Goal: Task Accomplishment & Management: Complete application form

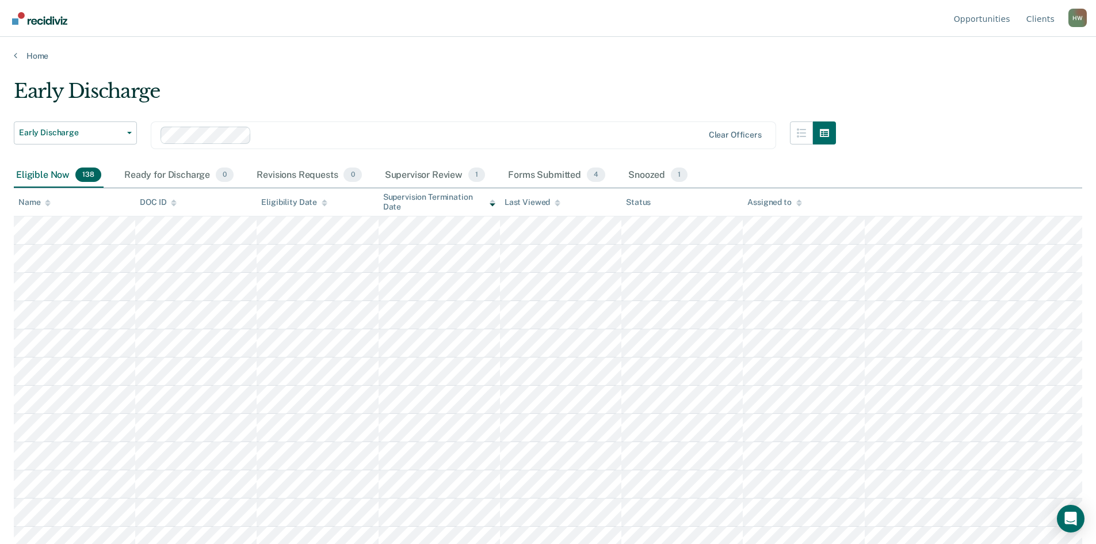
click at [47, 203] on icon at bounding box center [48, 202] width 6 height 7
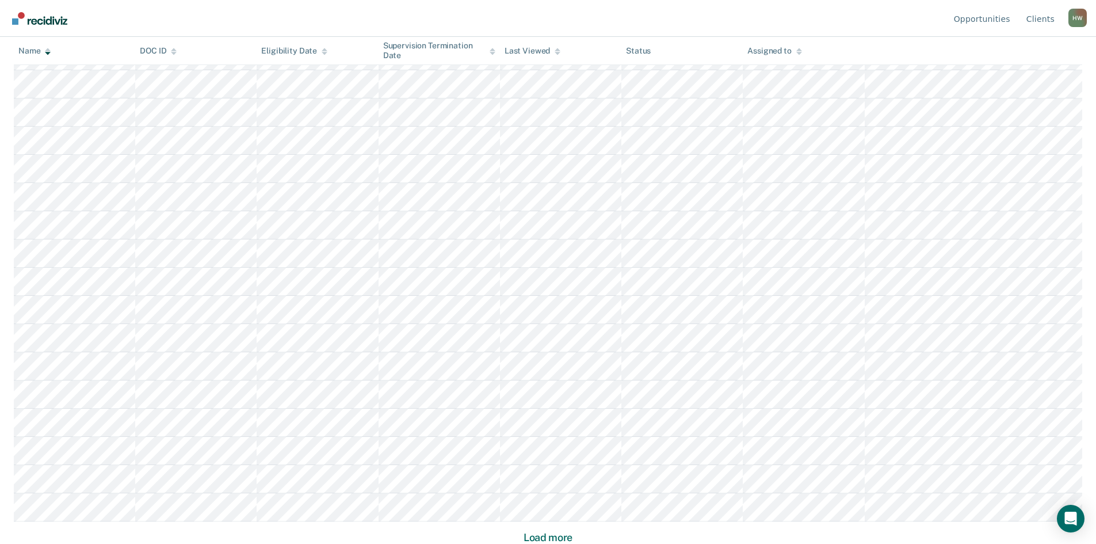
scroll to position [541, 0]
click at [549, 529] on div "Name DOC ID Eligibility Date Supervision Termination Date Last Viewed Status As…" at bounding box center [548, 95] width 1068 height 897
click at [548, 537] on button "Load more" at bounding box center [548, 537] width 56 height 14
click at [557, 535] on button "Load more" at bounding box center [548, 537] width 56 height 14
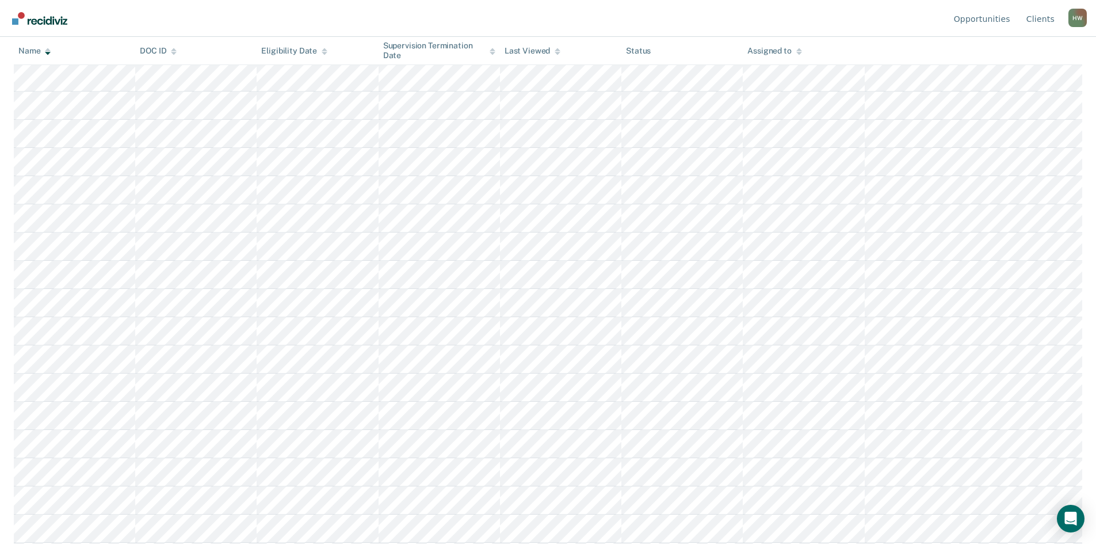
scroll to position [1732, 0]
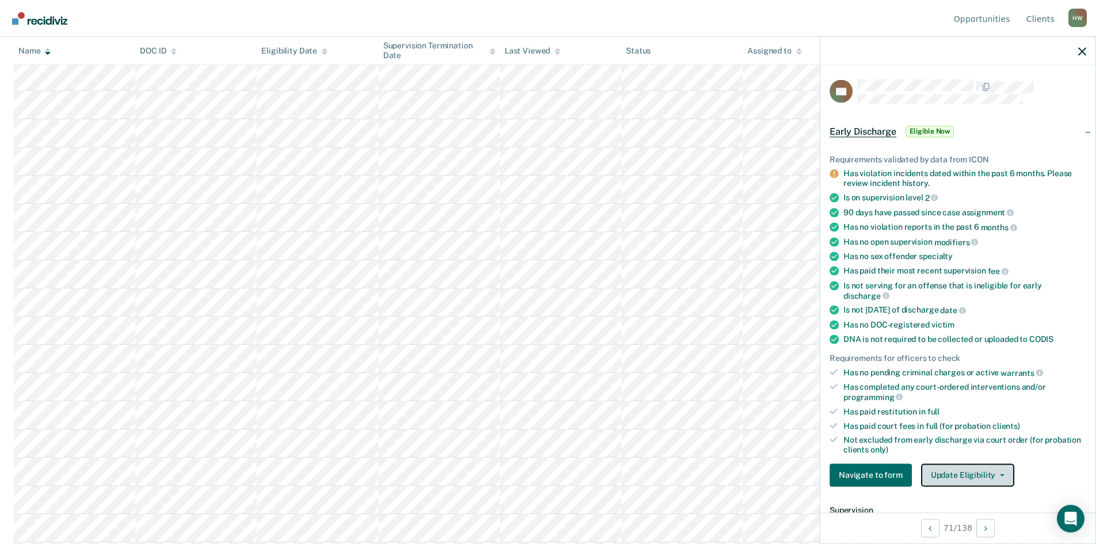
click at [1001, 471] on button "Update Eligibility" at bounding box center [967, 474] width 93 height 23
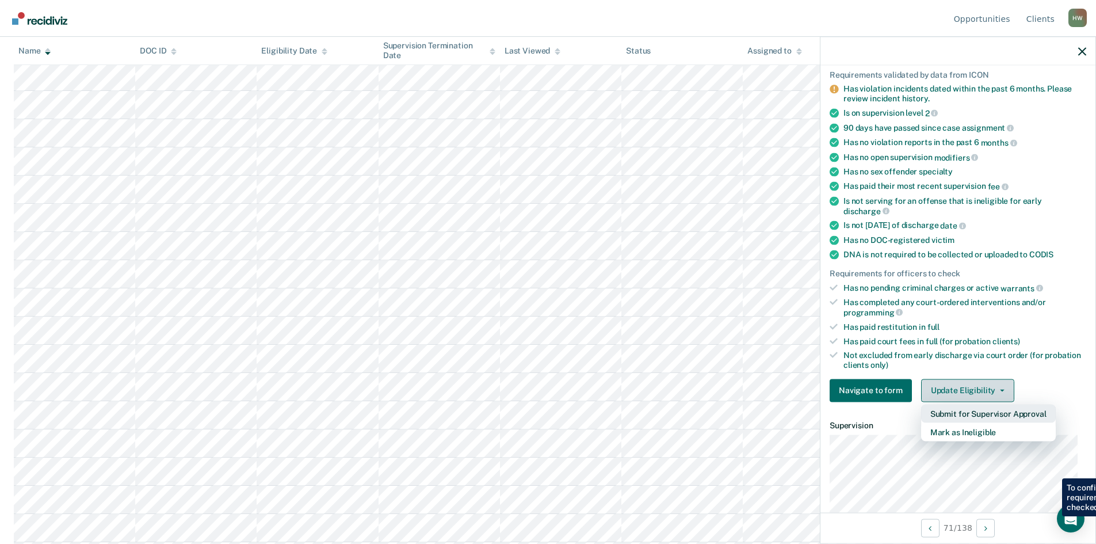
scroll to position [115, 0]
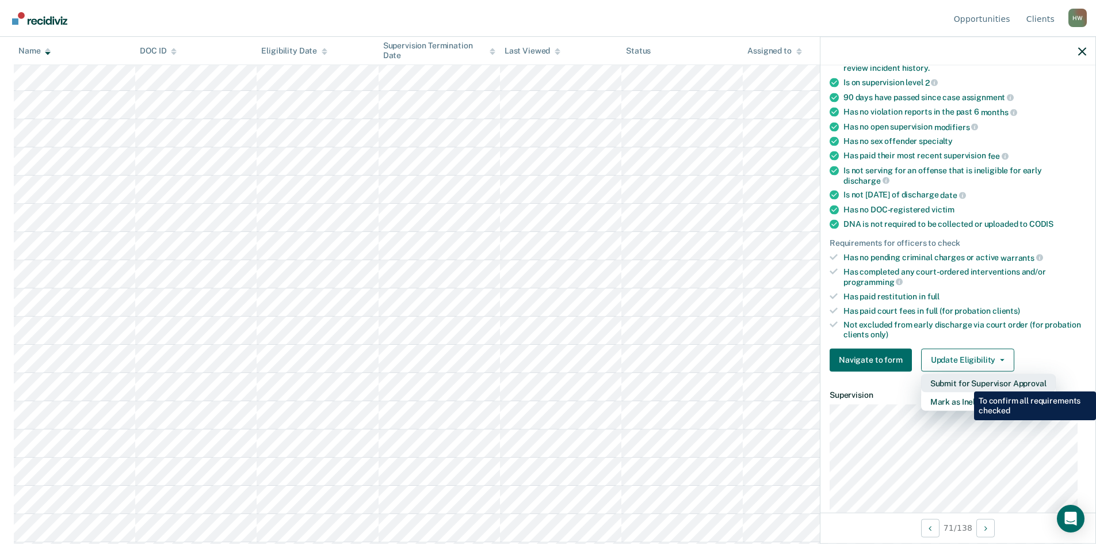
click at [965, 382] on button "Submit for Supervisor Approval" at bounding box center [988, 382] width 135 height 18
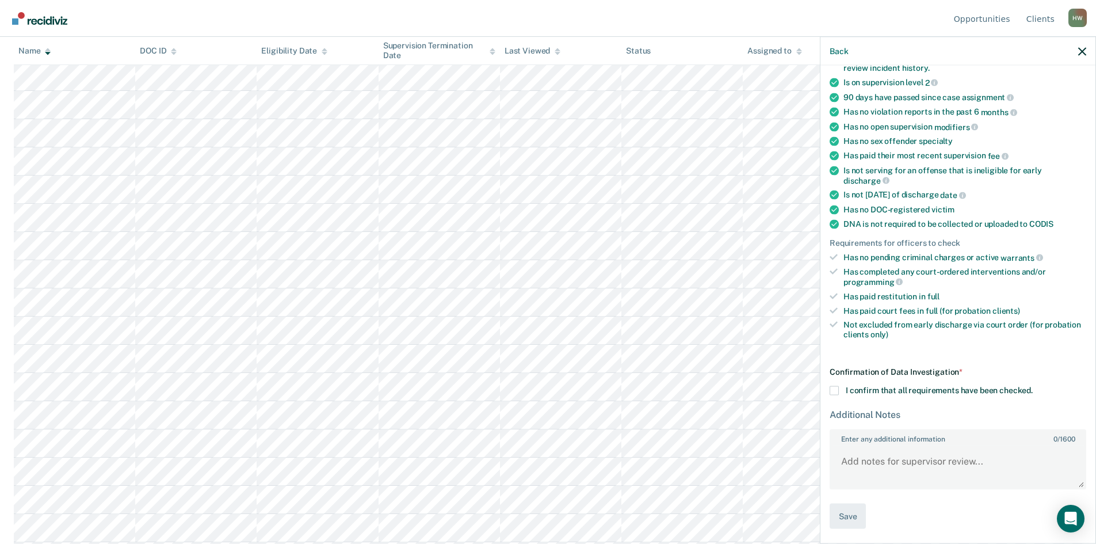
click at [836, 389] on span at bounding box center [833, 389] width 9 height 9
click at [1032, 385] on input "I confirm that all requirements have been checked." at bounding box center [1032, 385] width 0 height 0
click at [861, 514] on button "Save" at bounding box center [847, 516] width 36 height 26
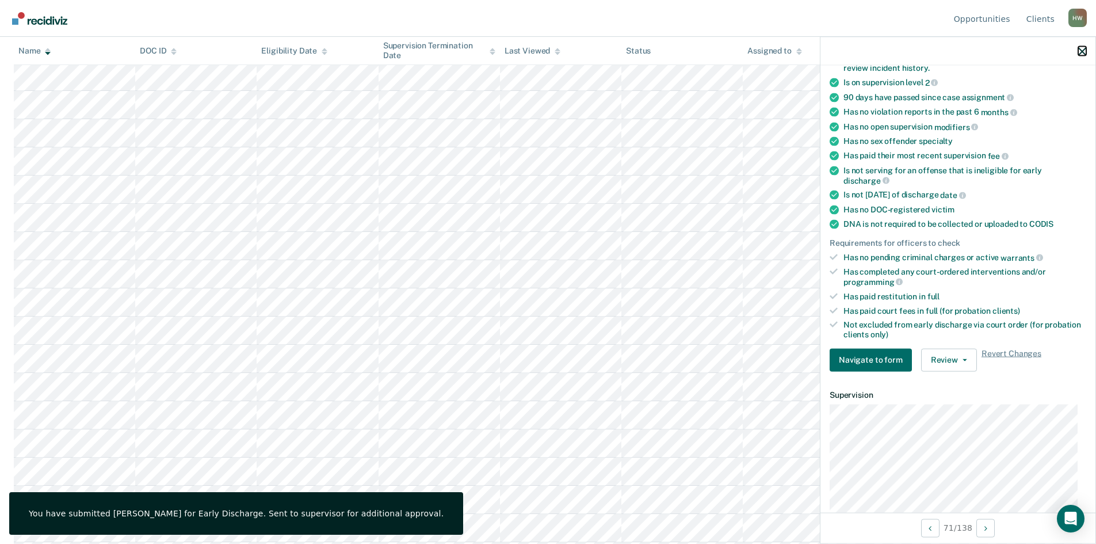
click at [1083, 53] on icon "button" at bounding box center [1082, 51] width 8 height 8
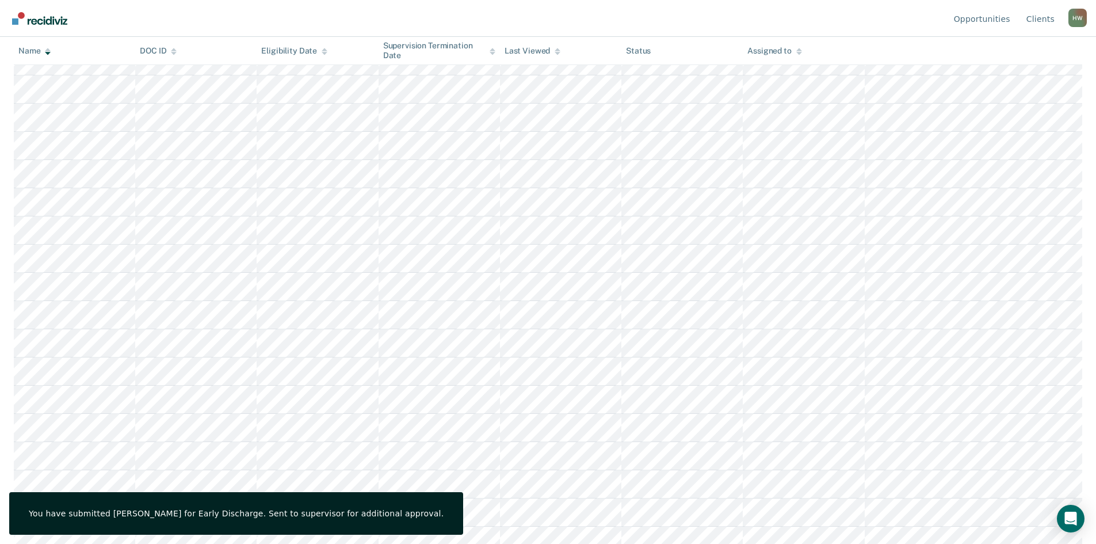
scroll to position [2232, 0]
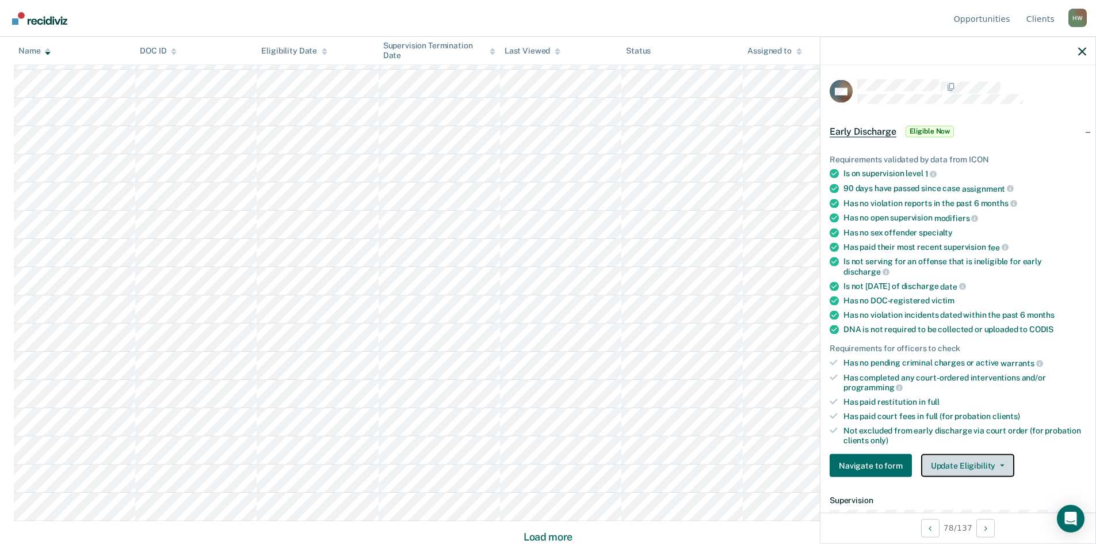
click at [1002, 464] on button "Update Eligibility" at bounding box center [967, 465] width 93 height 23
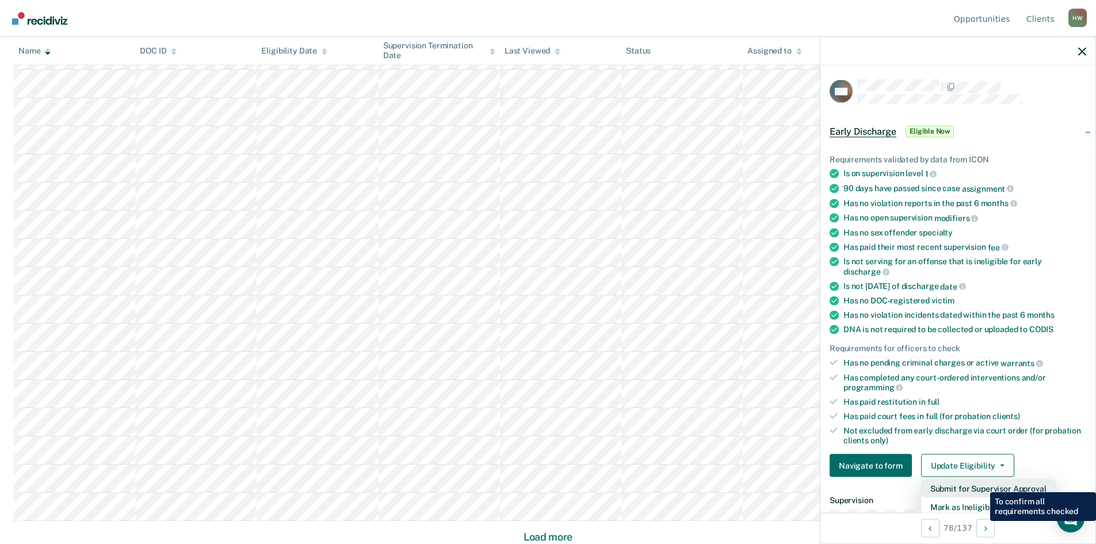
click at [975, 483] on button "Submit for Supervisor Approval" at bounding box center [988, 488] width 135 height 18
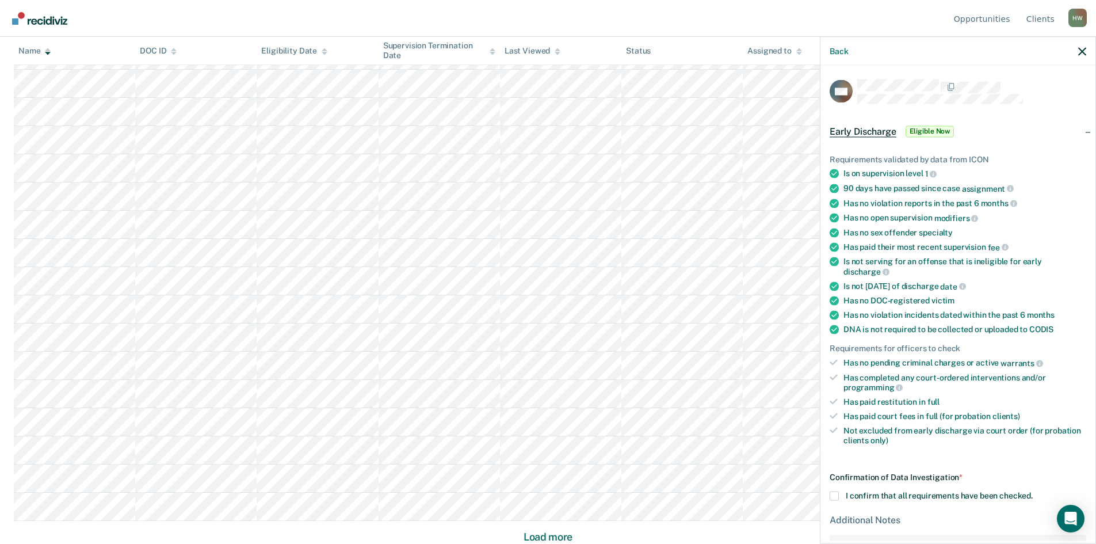
click at [833, 495] on span at bounding box center [833, 495] width 9 height 9
click at [1032, 491] on input "I confirm that all requirements have been checked." at bounding box center [1032, 491] width 0 height 0
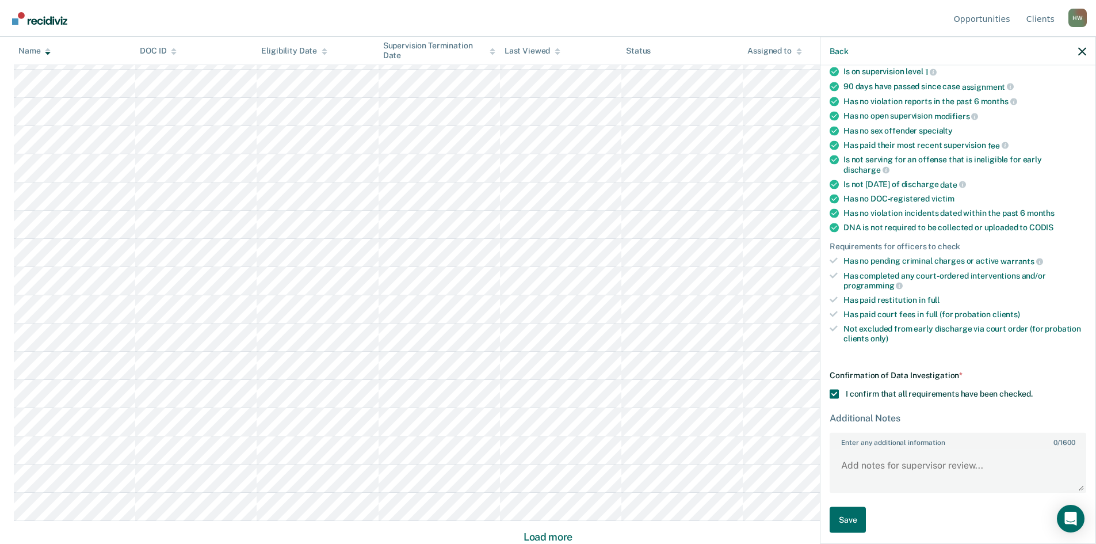
scroll to position [106, 0]
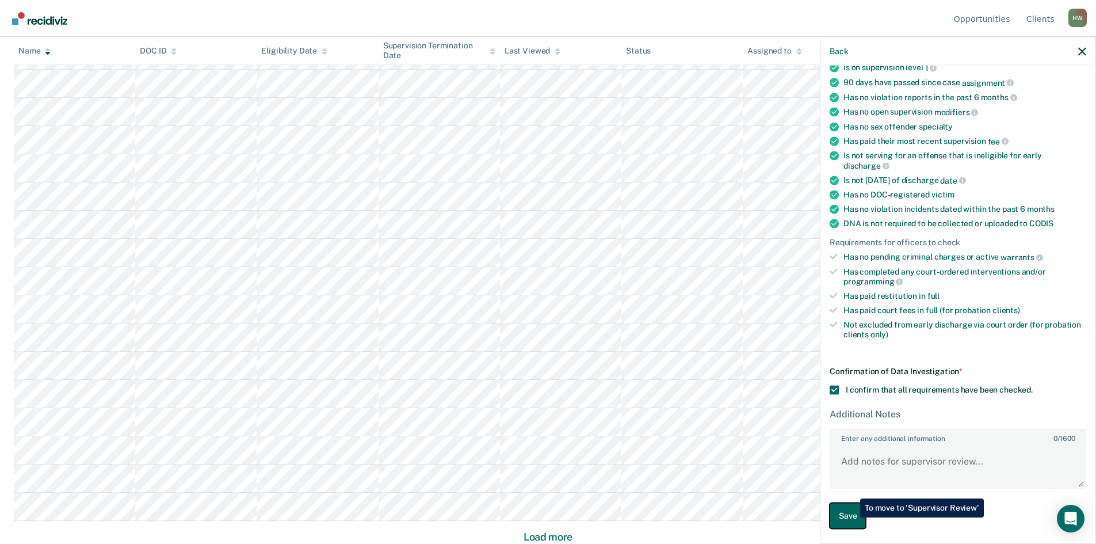
click at [851, 517] on button "Save" at bounding box center [847, 516] width 36 height 26
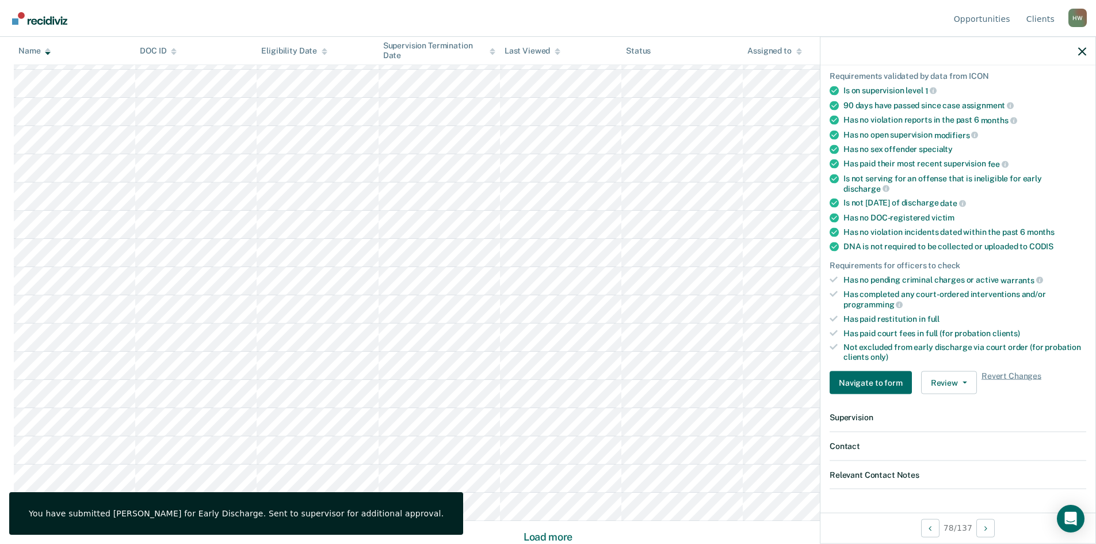
scroll to position [344, 0]
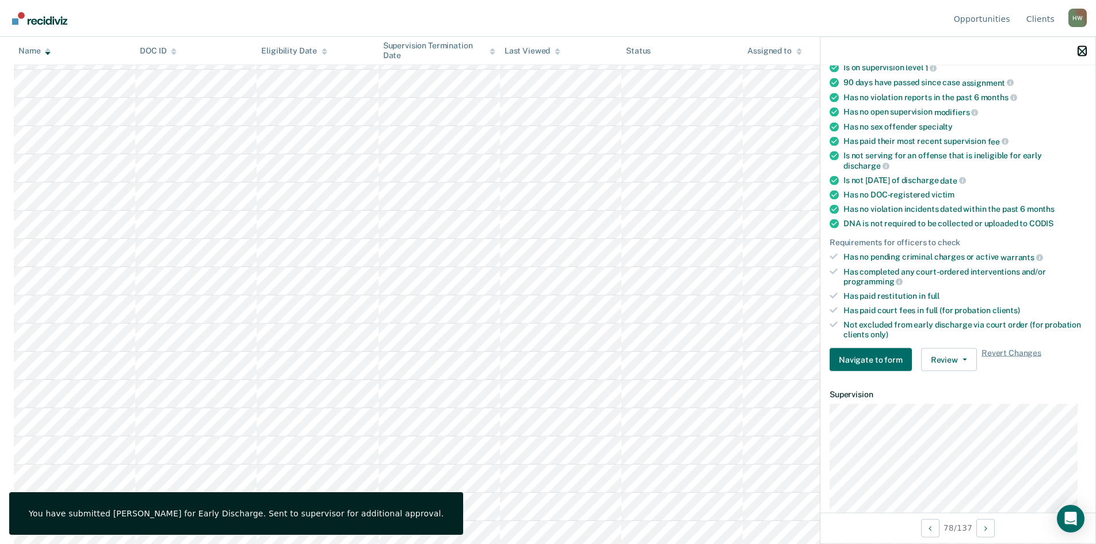
click at [1081, 55] on icon "button" at bounding box center [1082, 51] width 8 height 8
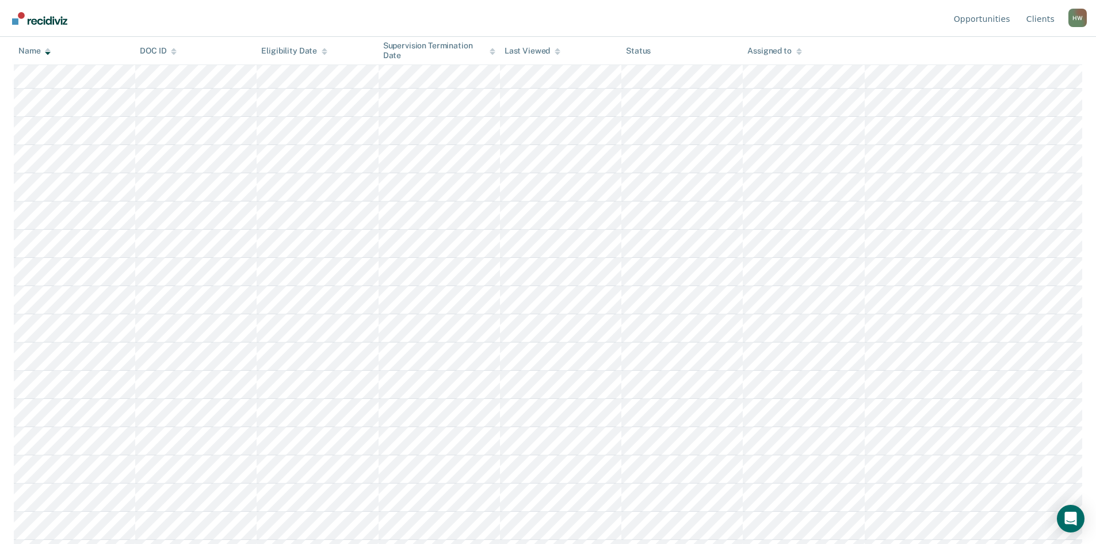
scroll to position [345, 0]
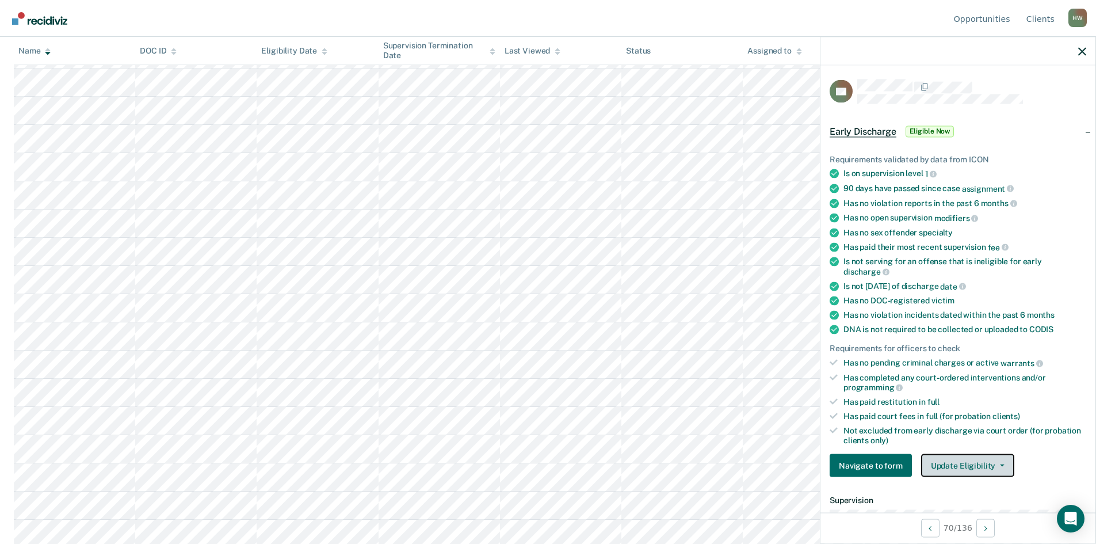
click at [995, 465] on span "button" at bounding box center [999, 465] width 9 height 2
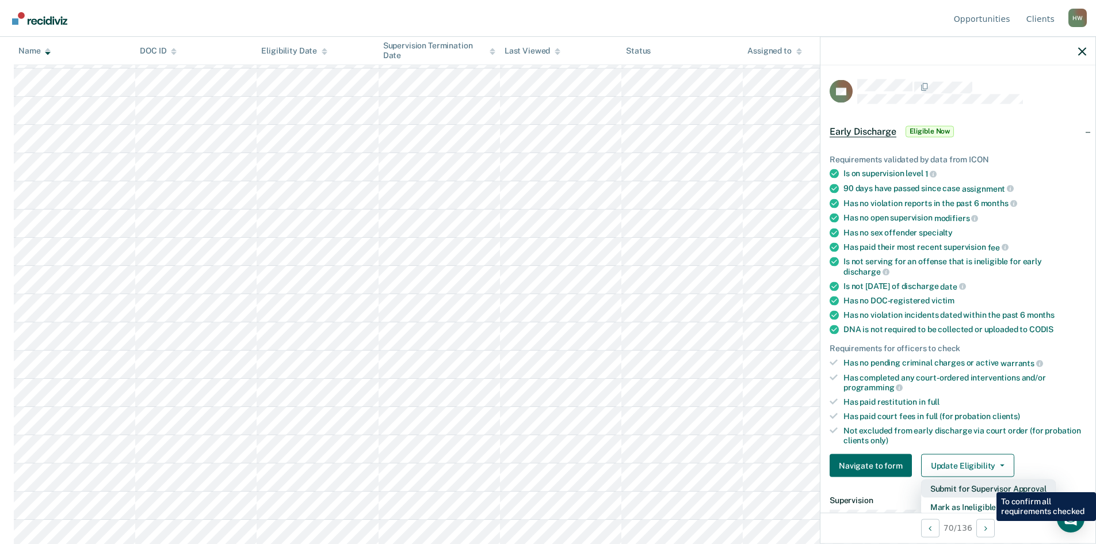
click at [988, 483] on button "Submit for Supervisor Approval" at bounding box center [988, 488] width 135 height 18
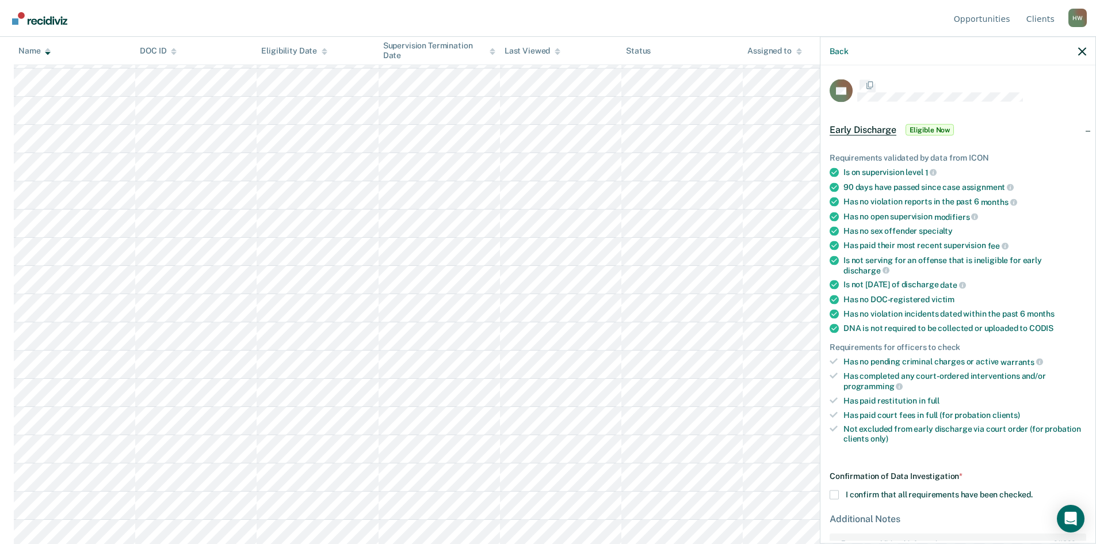
scroll to position [106, 0]
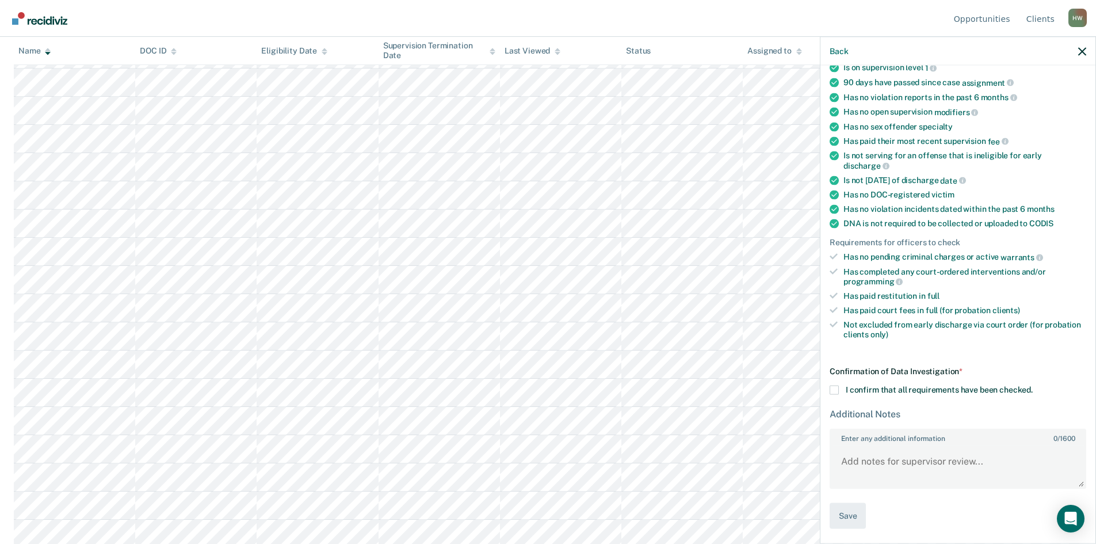
click at [833, 386] on span at bounding box center [833, 389] width 9 height 9
click at [1032, 385] on input "I confirm that all requirements have been checked." at bounding box center [1032, 385] width 0 height 0
click at [855, 515] on button "Save" at bounding box center [847, 516] width 36 height 26
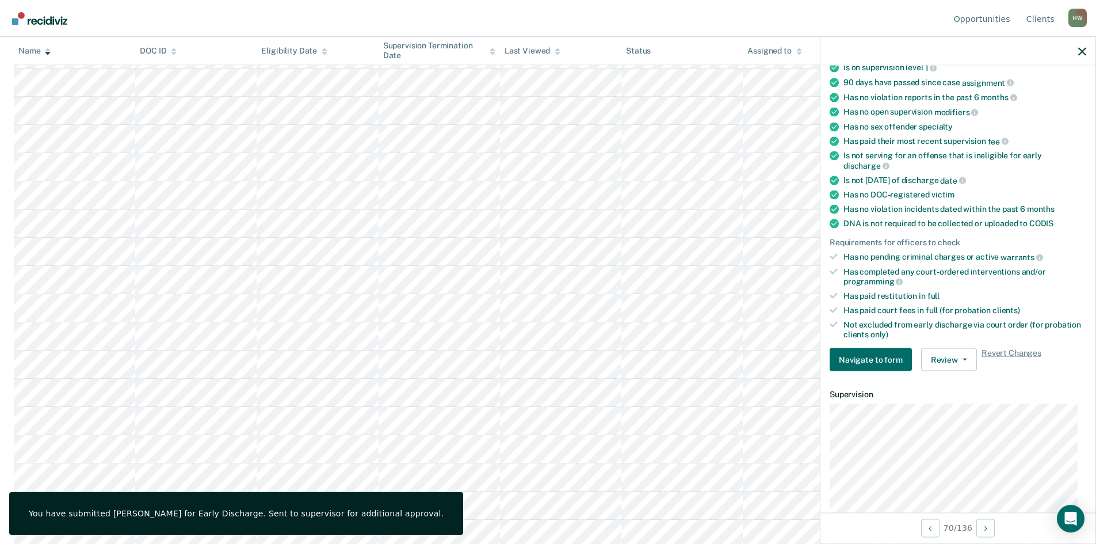
click at [1082, 57] on div at bounding box center [957, 51] width 275 height 29
click at [1084, 53] on icon "button" at bounding box center [1082, 51] width 8 height 8
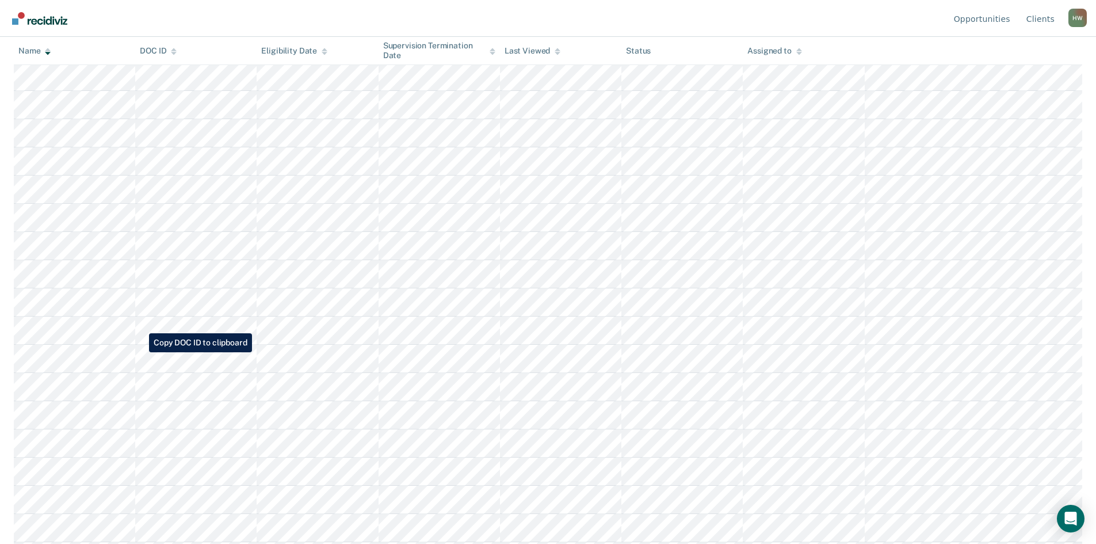
scroll to position [1093, 0]
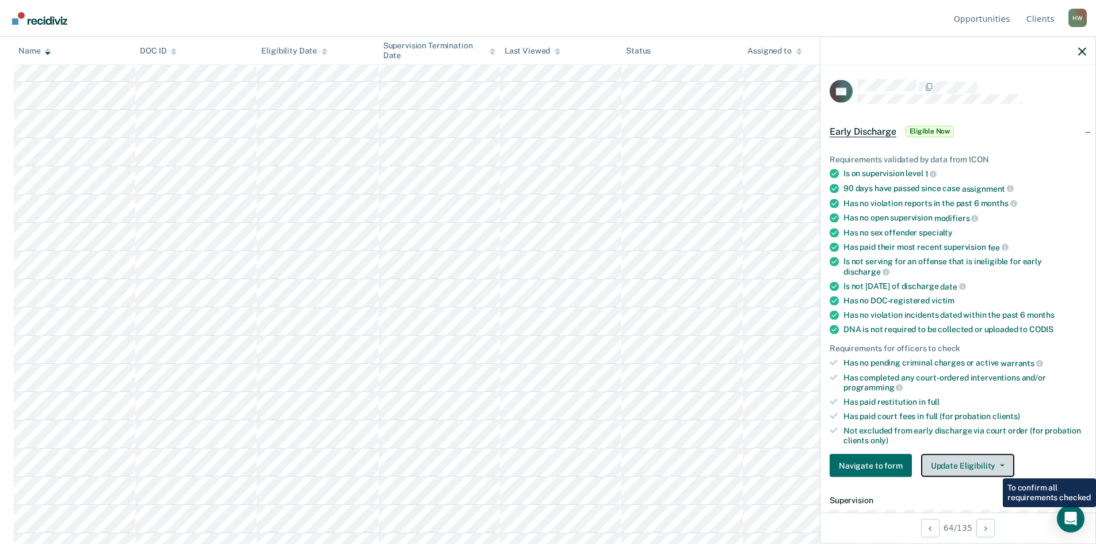
click at [995, 464] on span "button" at bounding box center [999, 465] width 9 height 2
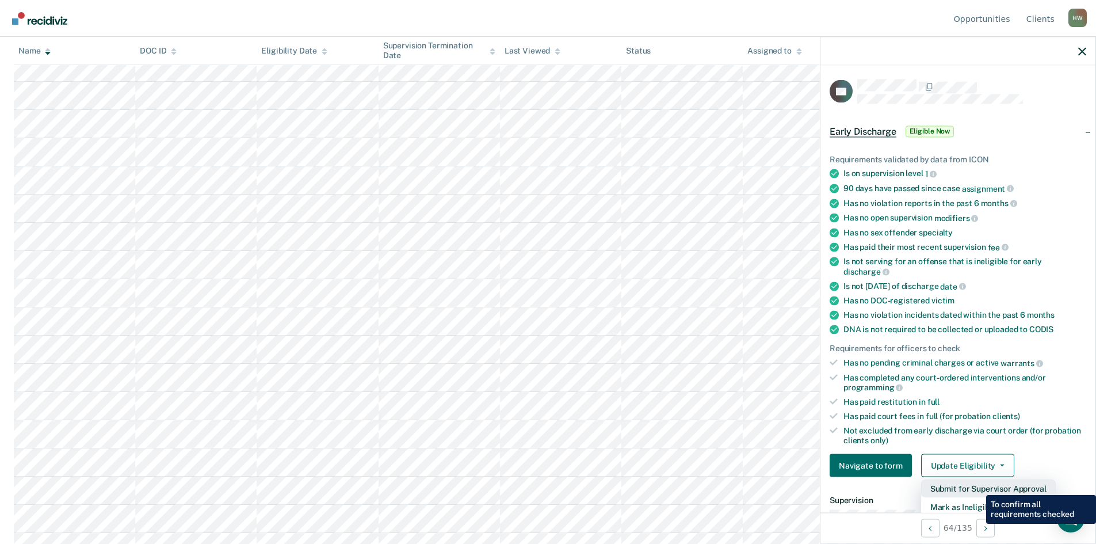
click at [977, 486] on button "Submit for Supervisor Approval" at bounding box center [988, 488] width 135 height 18
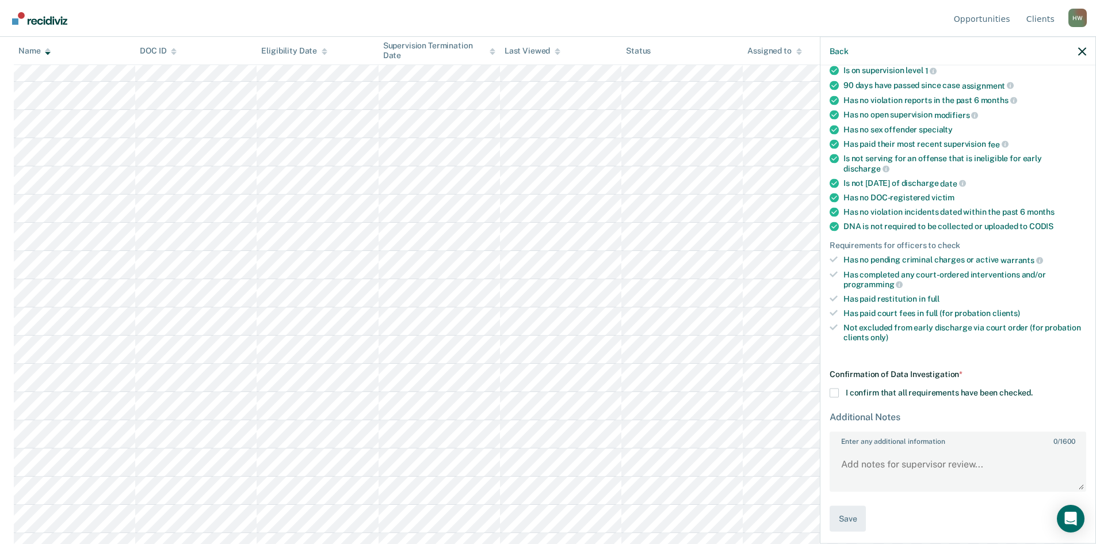
scroll to position [106, 0]
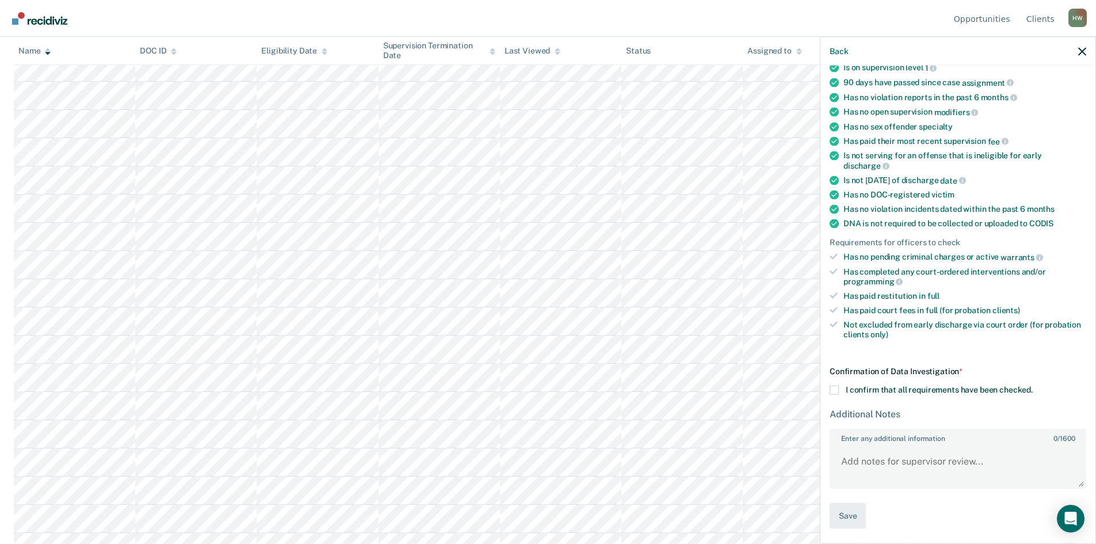
click at [835, 391] on span at bounding box center [833, 389] width 9 height 9
click at [1032, 385] on input "I confirm that all requirements have been checked." at bounding box center [1032, 385] width 0 height 0
click at [856, 510] on button "Save" at bounding box center [847, 516] width 36 height 26
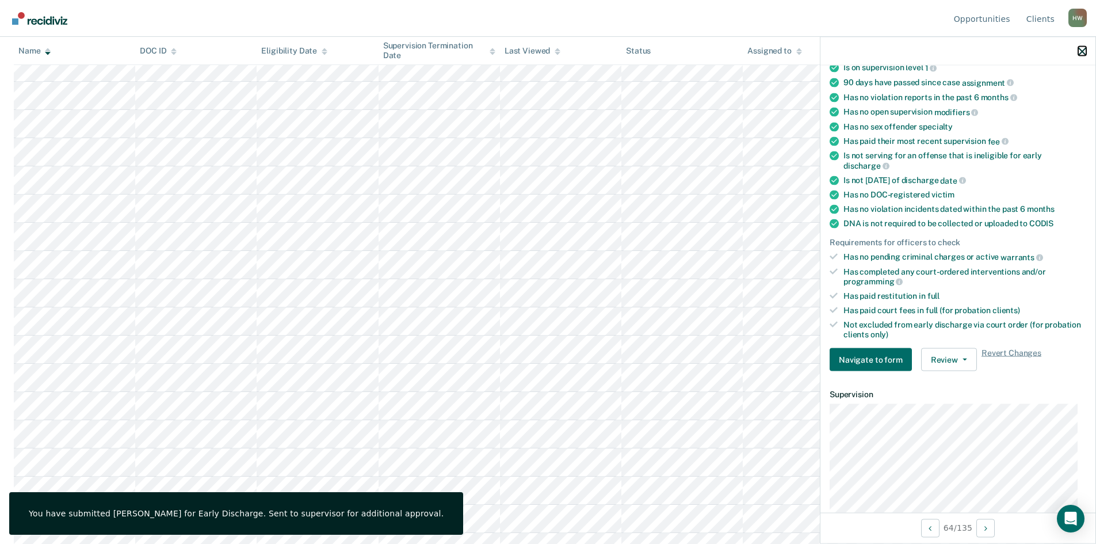
click at [1079, 51] on icon "button" at bounding box center [1082, 51] width 8 height 8
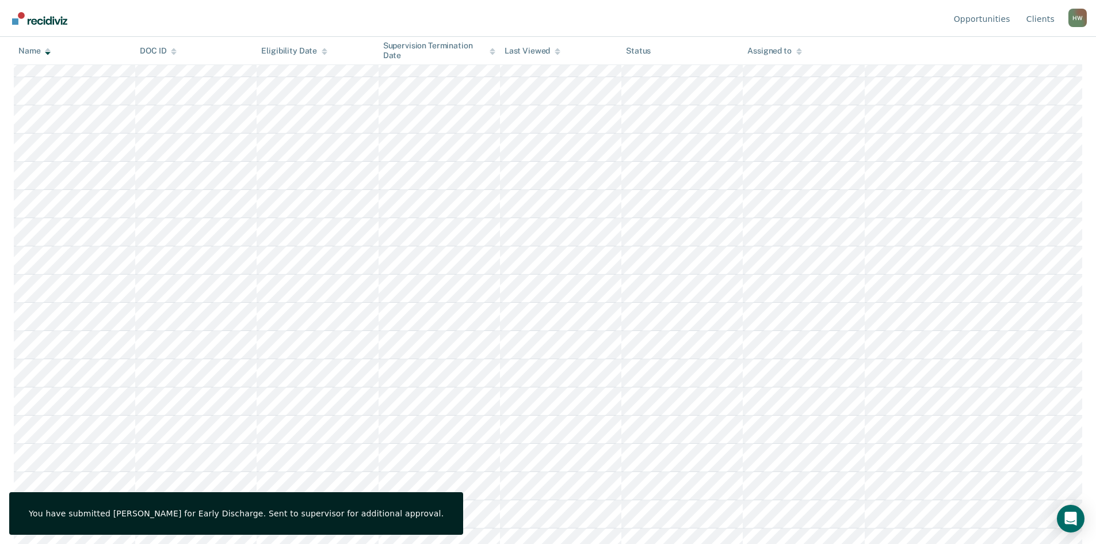
scroll to position [2232, 0]
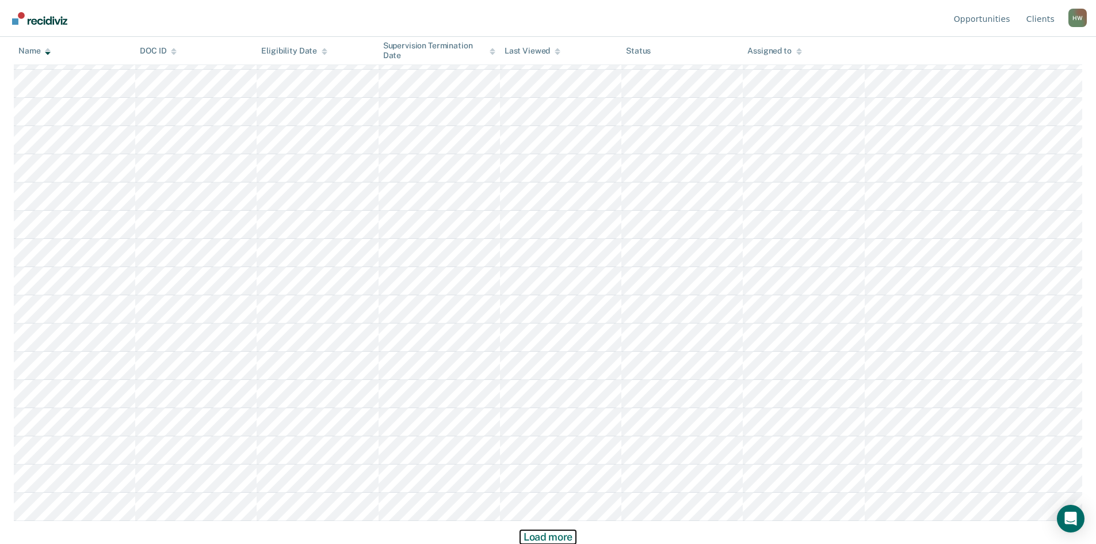
click at [549, 534] on button "Load more" at bounding box center [548, 537] width 56 height 14
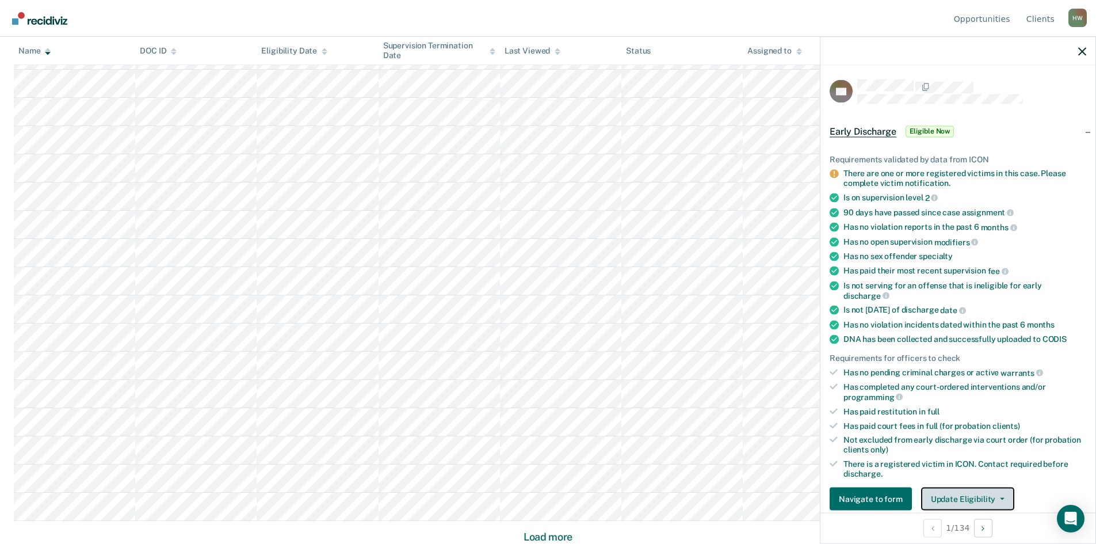
click at [994, 495] on button "Update Eligibility" at bounding box center [967, 498] width 93 height 23
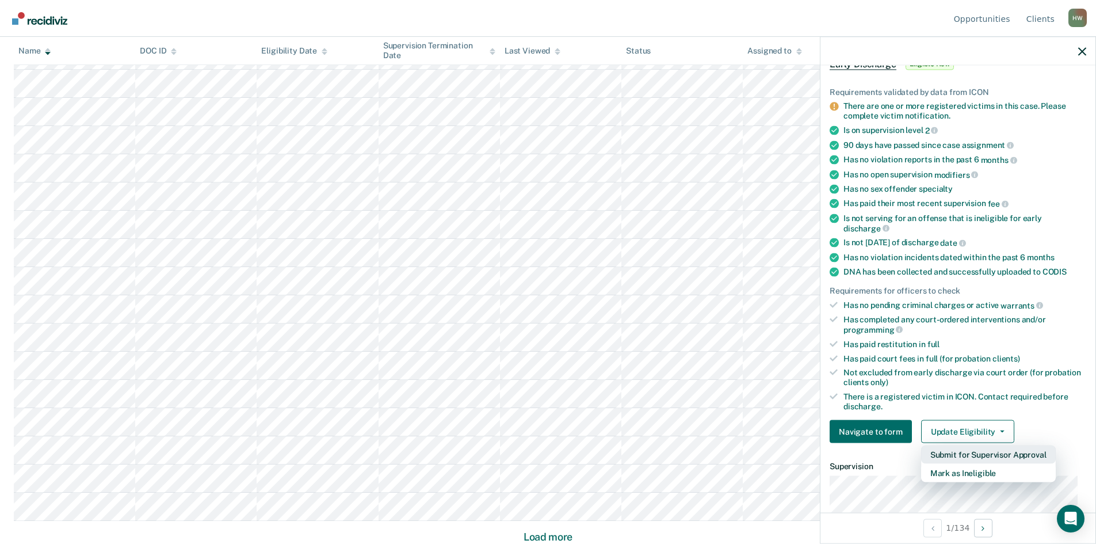
scroll to position [239, 0]
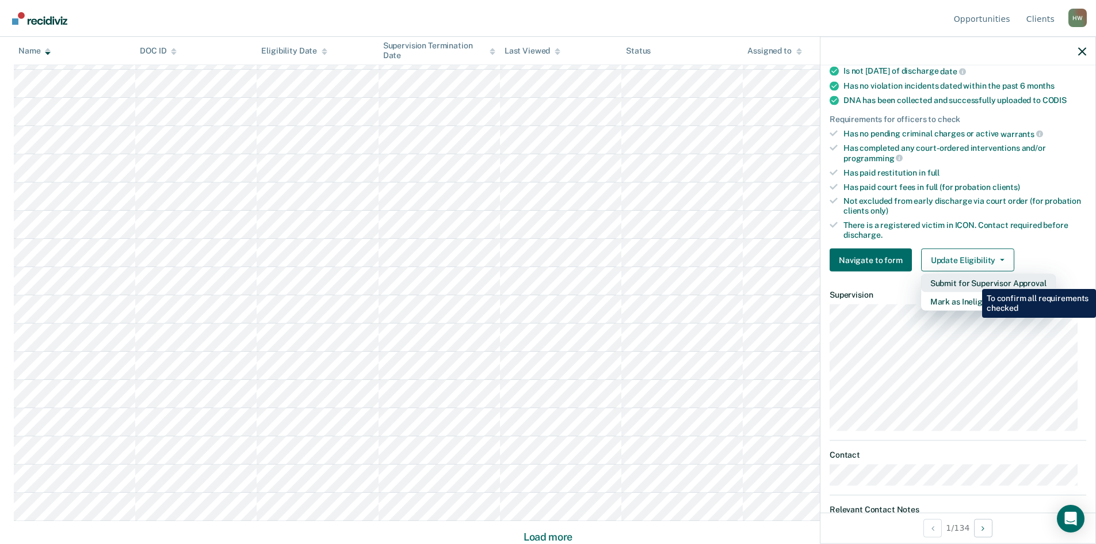
click at [973, 280] on button "Submit for Supervisor Approval" at bounding box center [988, 283] width 135 height 18
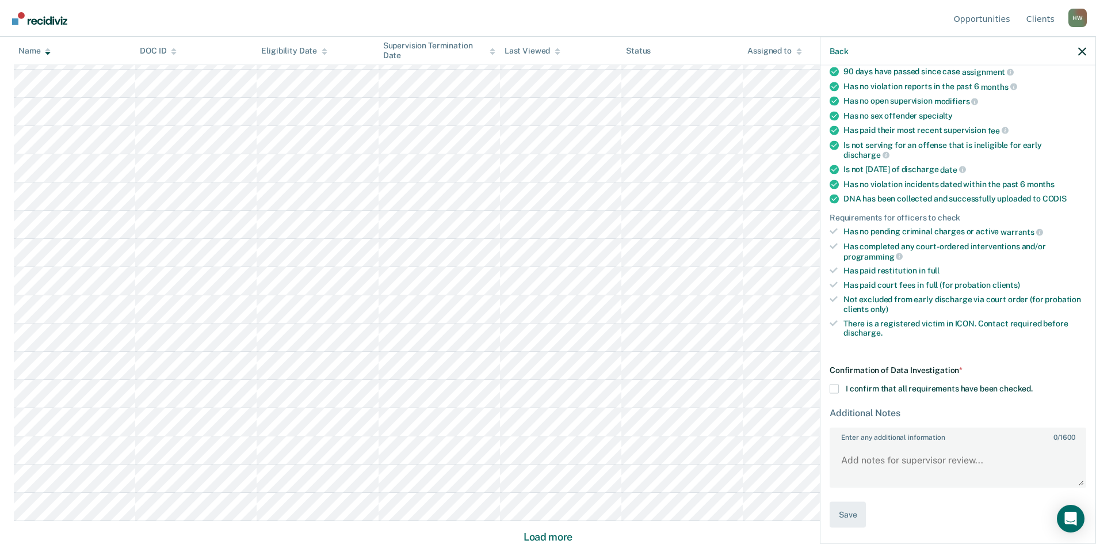
scroll to position [139, 0]
click at [897, 469] on textarea "Enter any additional information 0 / 1600" at bounding box center [958, 466] width 254 height 43
type textarea "Dallas Co charge"
click at [835, 388] on span at bounding box center [833, 389] width 9 height 9
click at [1032, 385] on input "I confirm that all requirements have been checked." at bounding box center [1032, 385] width 0 height 0
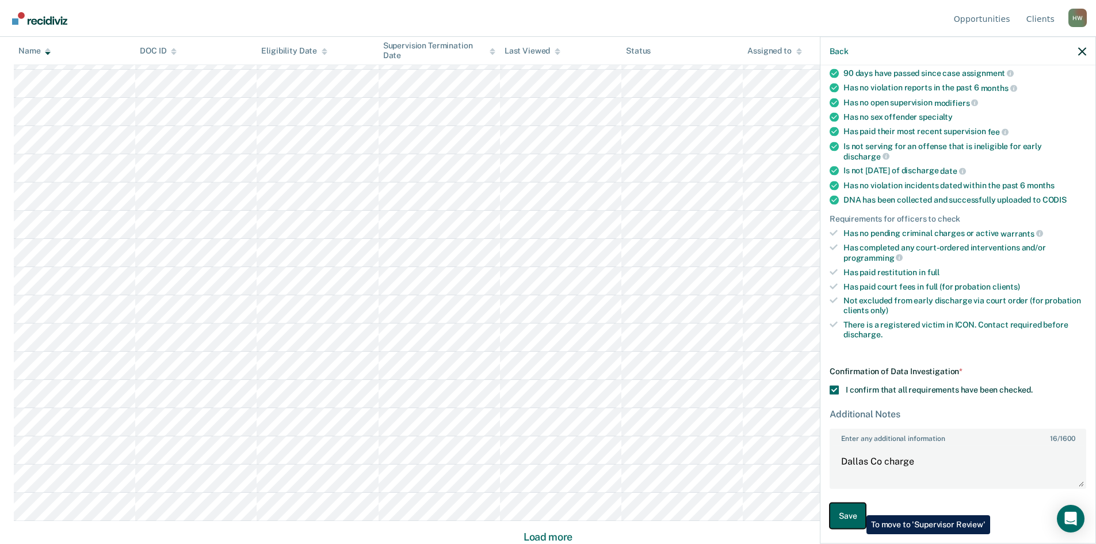
click at [855, 511] on button "Save" at bounding box center [847, 516] width 36 height 26
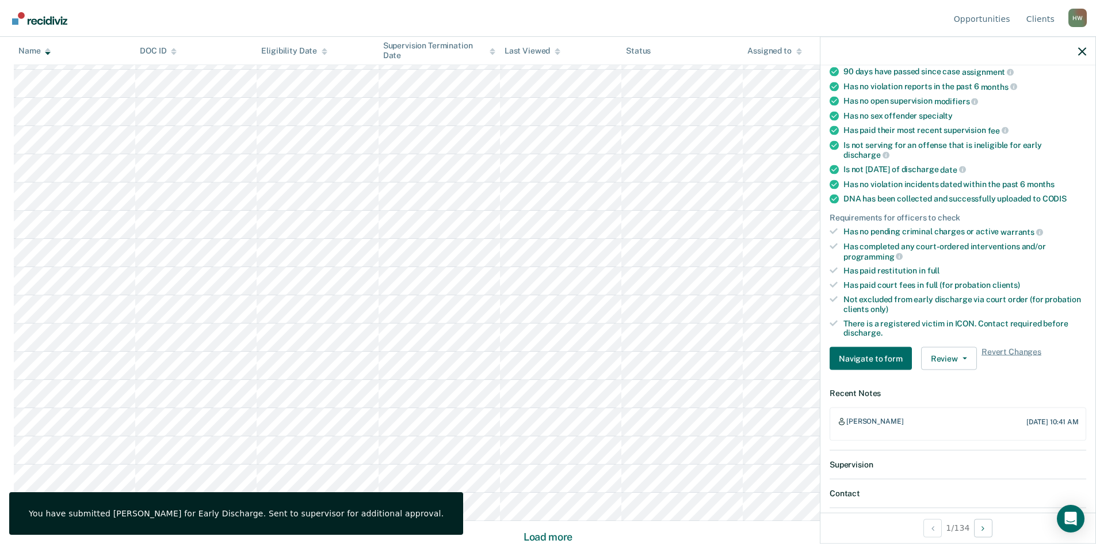
scroll to position [0, 0]
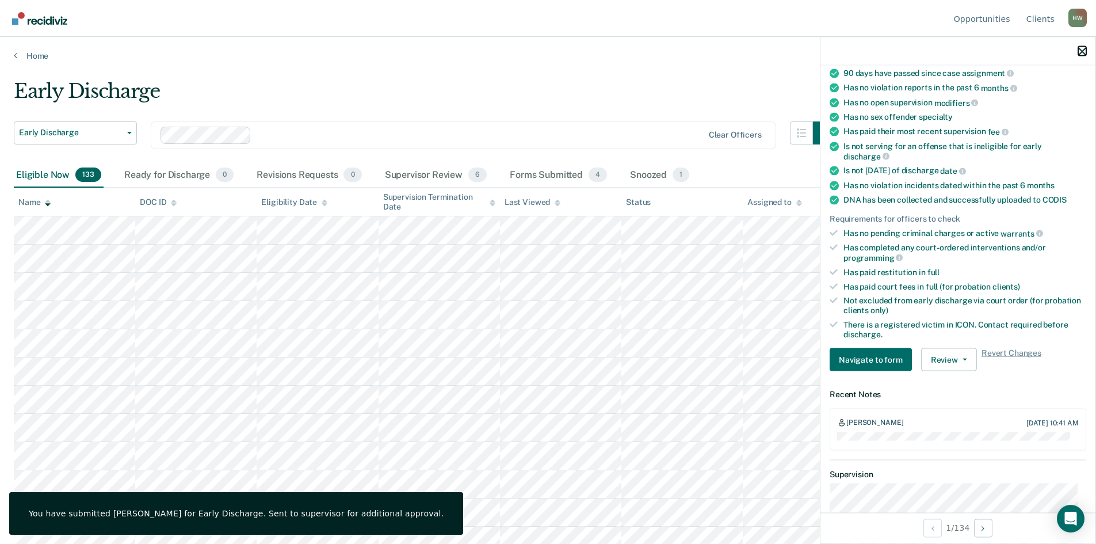
click at [1082, 51] on icon "button" at bounding box center [1082, 51] width 8 height 8
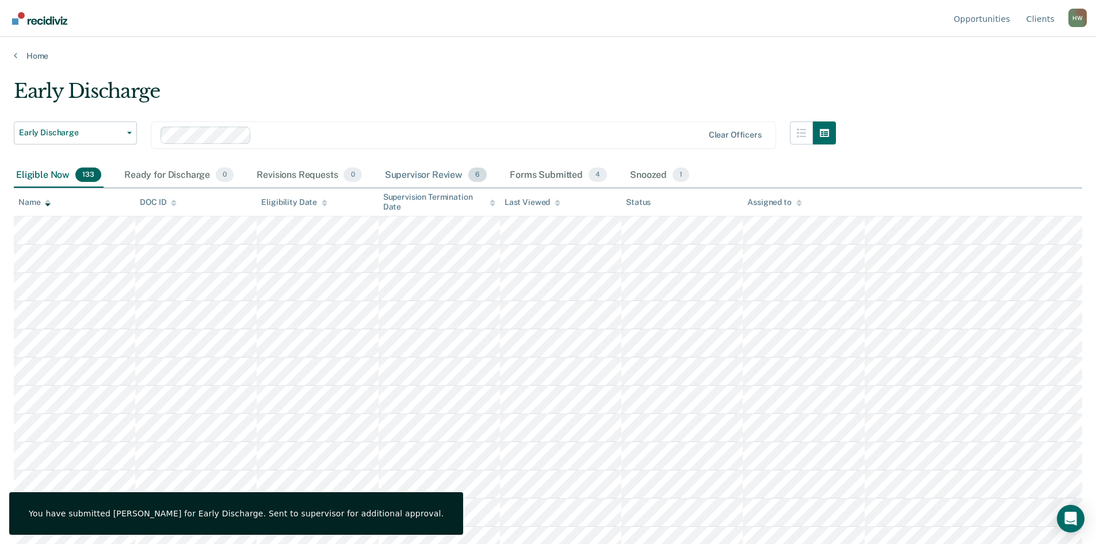
click at [435, 171] on div "Supervisor Review 6" at bounding box center [435, 175] width 107 height 25
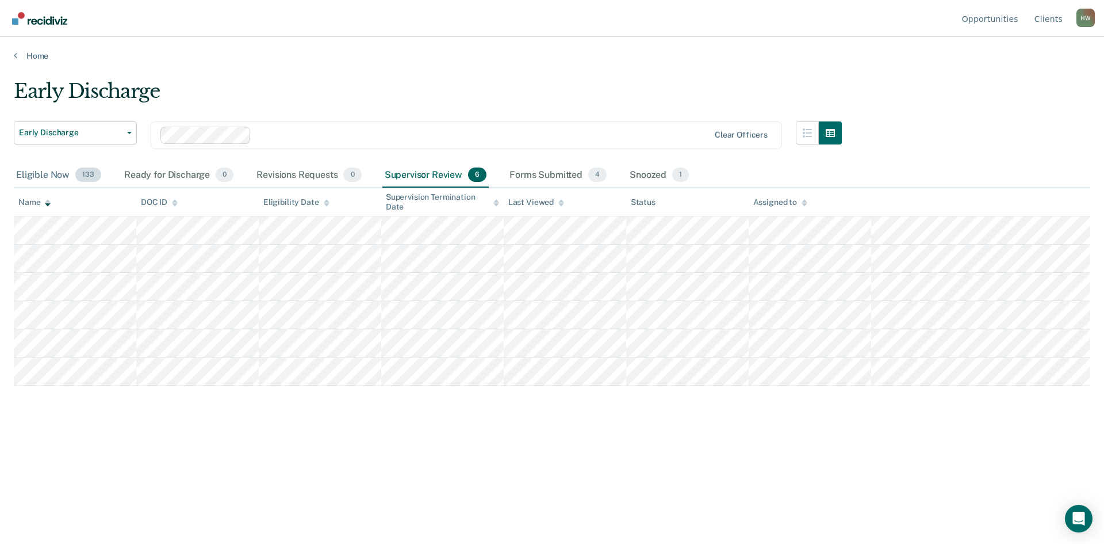
click at [46, 177] on div "Eligible Now 133" at bounding box center [59, 175] width 90 height 25
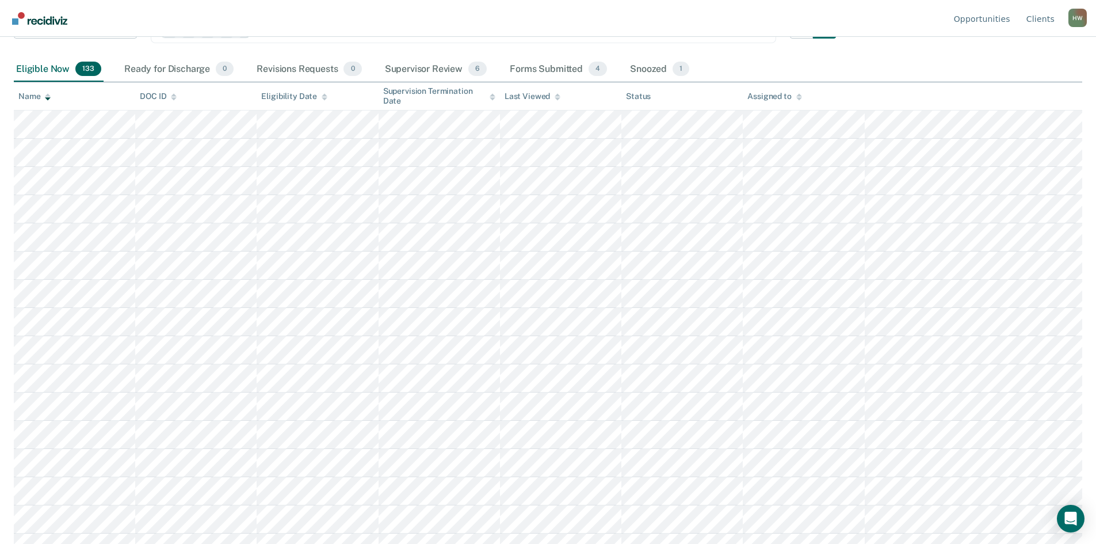
scroll to position [115, 0]
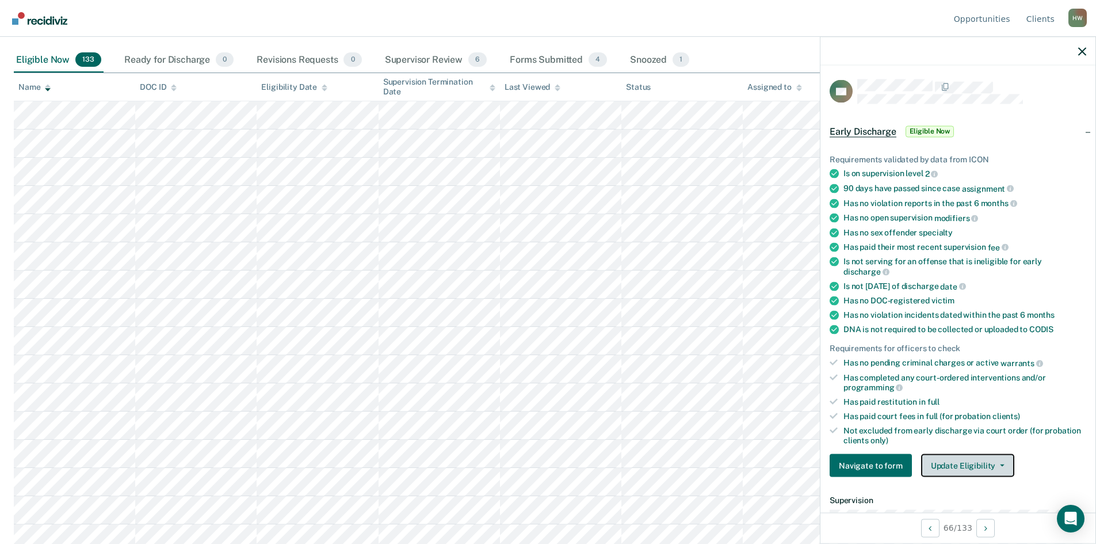
click at [995, 464] on span "button" at bounding box center [999, 465] width 9 height 2
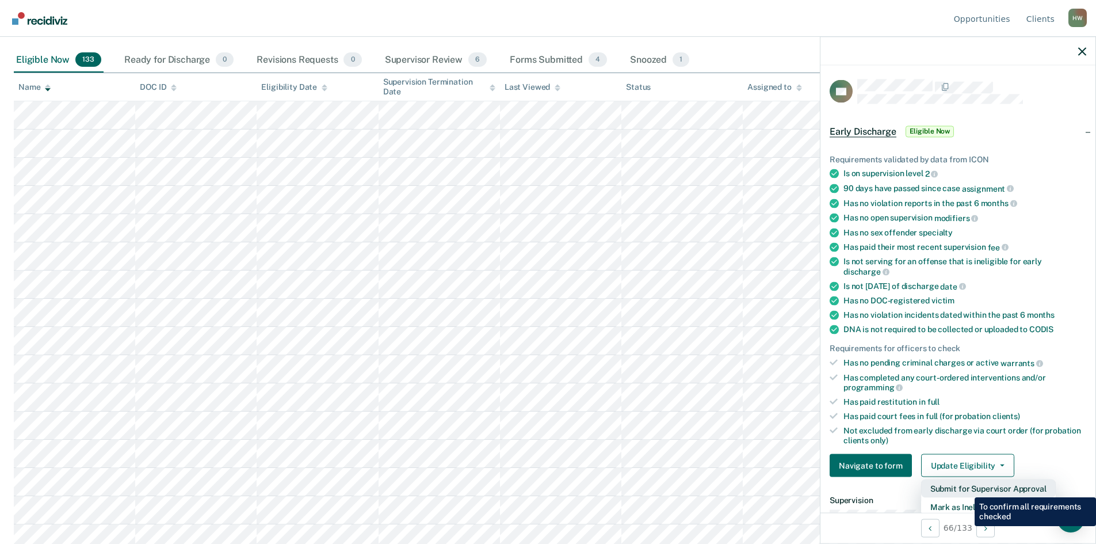
click at [966, 488] on button "Submit for Supervisor Approval" at bounding box center [988, 488] width 135 height 18
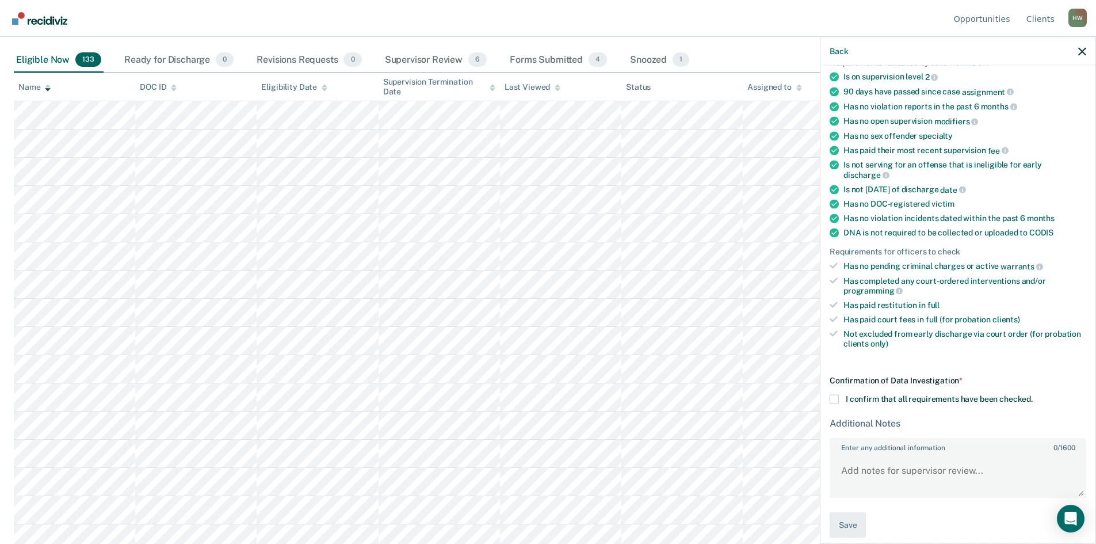
scroll to position [106, 0]
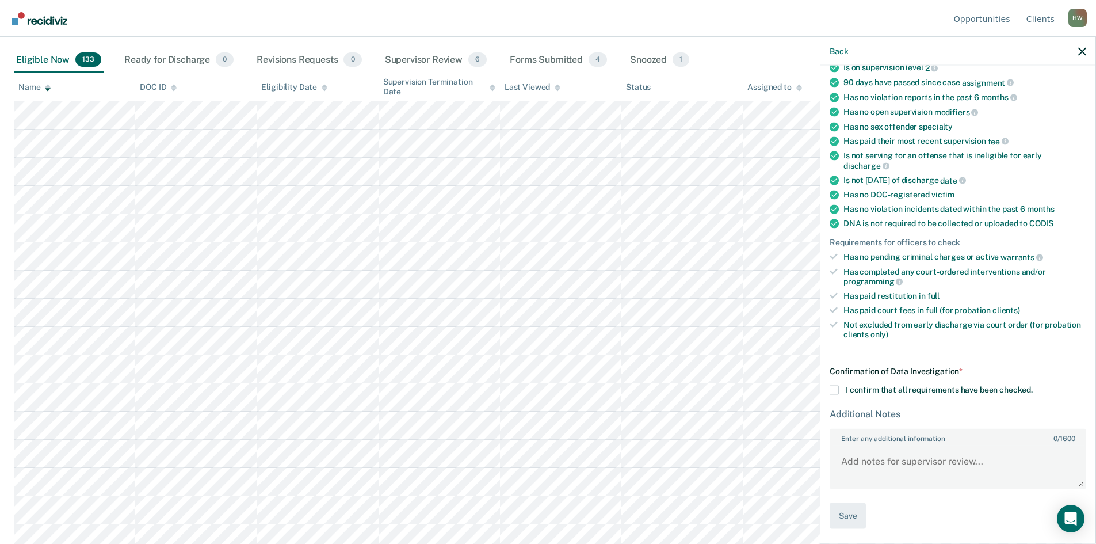
click at [833, 392] on span at bounding box center [833, 389] width 9 height 9
click at [1032, 385] on input "I confirm that all requirements have been checked." at bounding box center [1032, 385] width 0 height 0
click at [856, 512] on button "Save" at bounding box center [847, 516] width 36 height 26
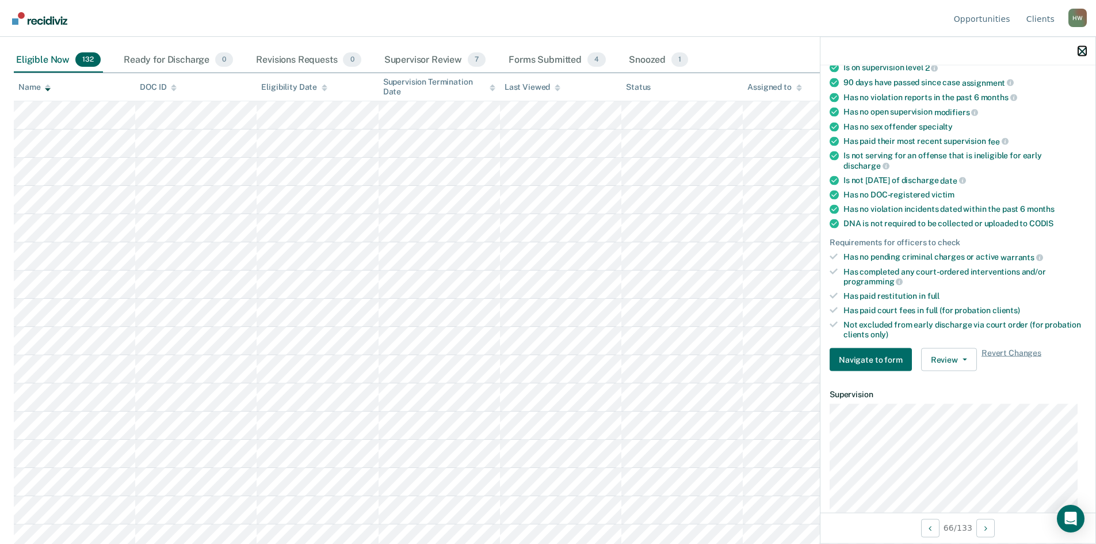
click at [1084, 52] on icon "button" at bounding box center [1082, 51] width 8 height 8
